Goal: Check status: Check status

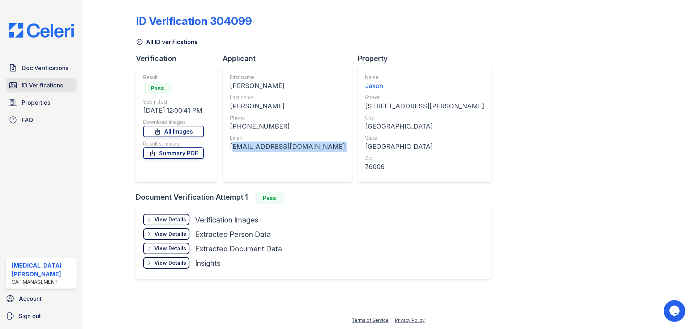
click at [33, 82] on span "ID Verifications" at bounding box center [42, 85] width 41 height 9
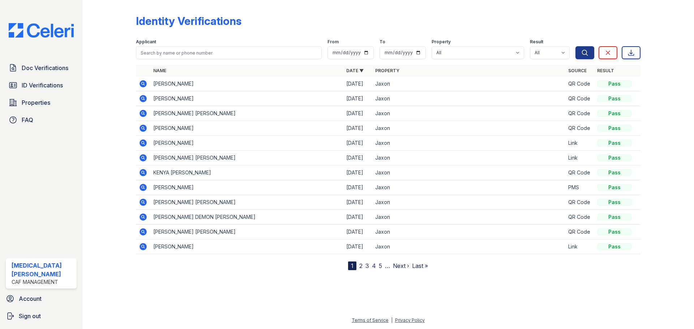
click at [198, 4] on div "Identity Verifications Filter Applicant From To Property All Jaxon Result All P…" at bounding box center [388, 136] width 505 height 267
click at [53, 80] on link "ID Verifications" at bounding box center [41, 85] width 71 height 14
click at [142, 82] on icon at bounding box center [143, 84] width 9 height 9
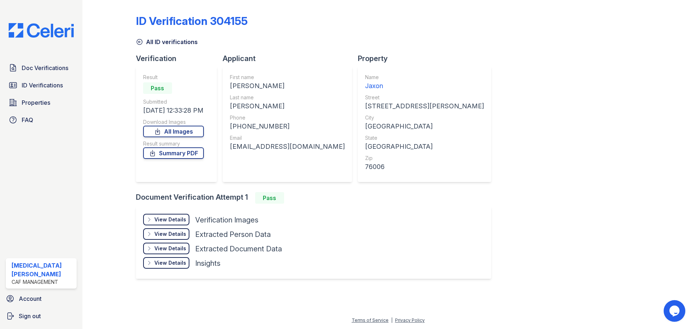
click at [252, 85] on div "JULIANA" at bounding box center [287, 86] width 115 height 10
copy div "JULIANA"
click at [242, 102] on div "HERVERT" at bounding box center [287, 106] width 115 height 10
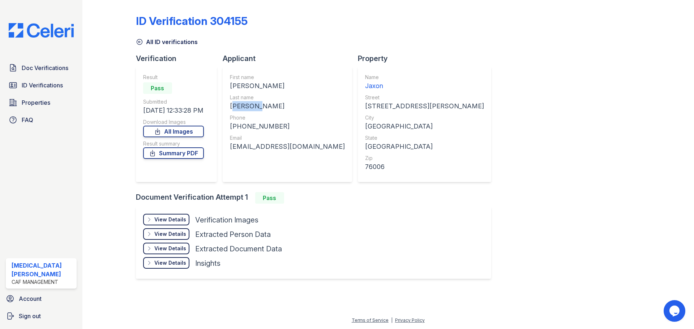
copy div "HERVERT"
click at [265, 128] on div "+14699097732" at bounding box center [287, 126] width 115 height 10
copy div "14699097732"
click at [258, 150] on div "julianaaah1@gmail.com" at bounding box center [287, 147] width 115 height 10
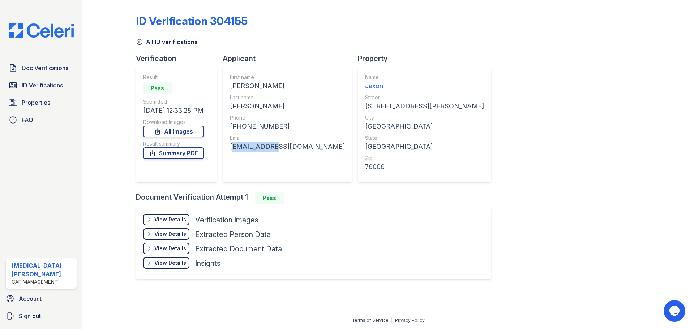
click at [259, 150] on div "julianaaah1@gmail.com" at bounding box center [287, 147] width 115 height 10
copy div "julianaaah1@gmail.com"
